Goal: Download file/media

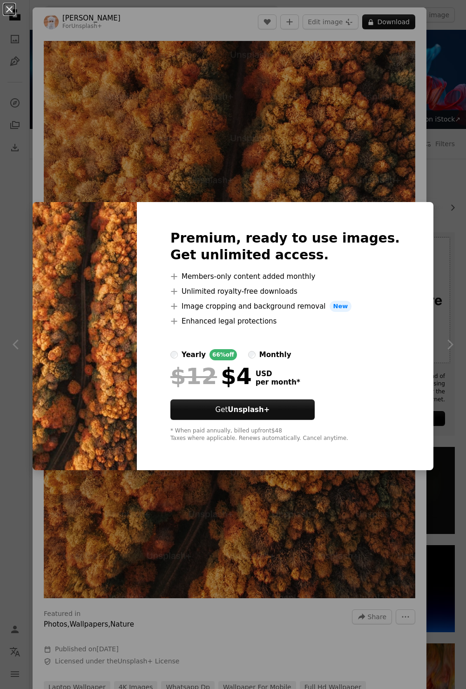
scroll to position [870, 0]
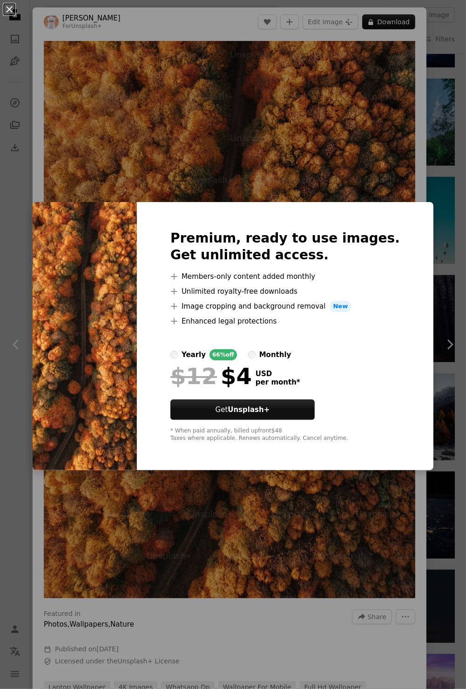
click at [148, 496] on div "An X shape Premium, ready to use images. Get unlimited access. A plus sign Memb…" at bounding box center [233, 344] width 466 height 689
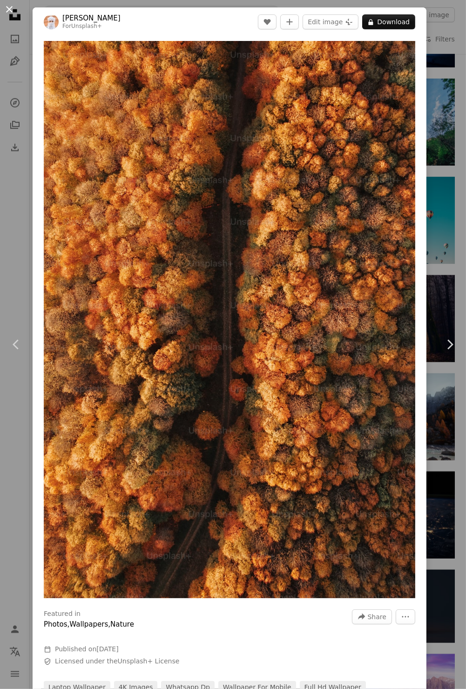
click at [15, 15] on button "An X shape" at bounding box center [9, 9] width 11 height 11
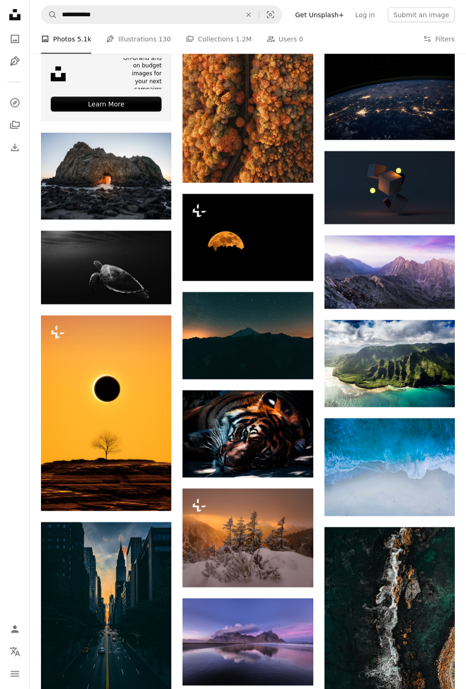
scroll to position [1290, 0]
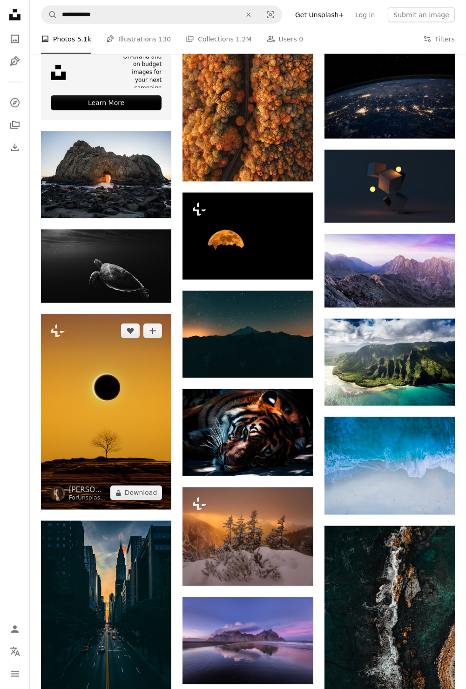
click at [87, 490] on img at bounding box center [106, 411] width 130 height 195
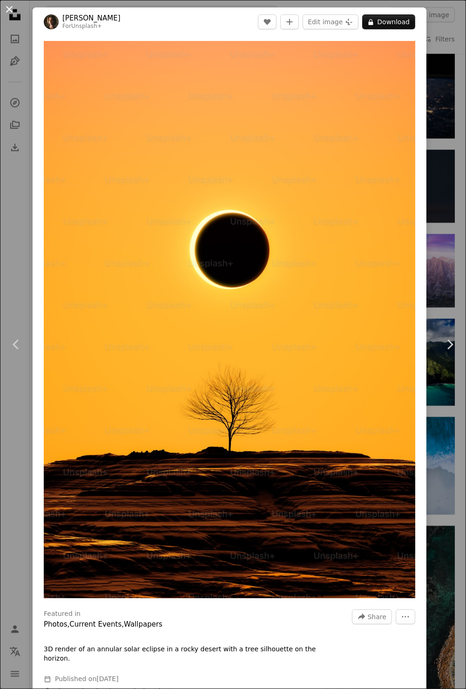
click at [15, 15] on button "An X shape" at bounding box center [9, 9] width 11 height 11
